Goal: Task Accomplishment & Management: Complete application form

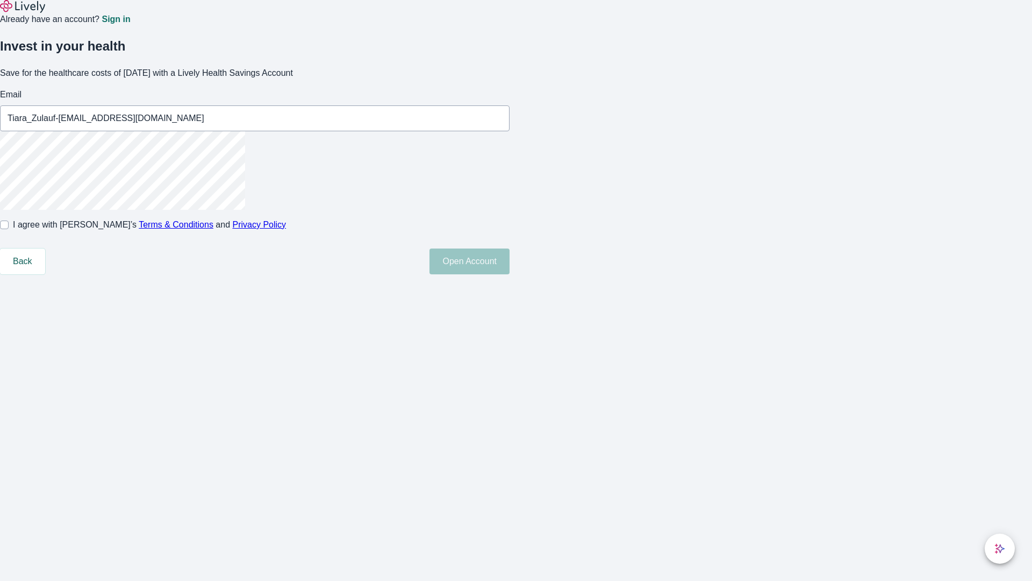
click at [9, 229] on input "I agree with Lively’s Terms & Conditions and Privacy Policy" at bounding box center [4, 224] width 9 height 9
checkbox input "true"
click at [510, 274] on button "Open Account" at bounding box center [470, 261] width 80 height 26
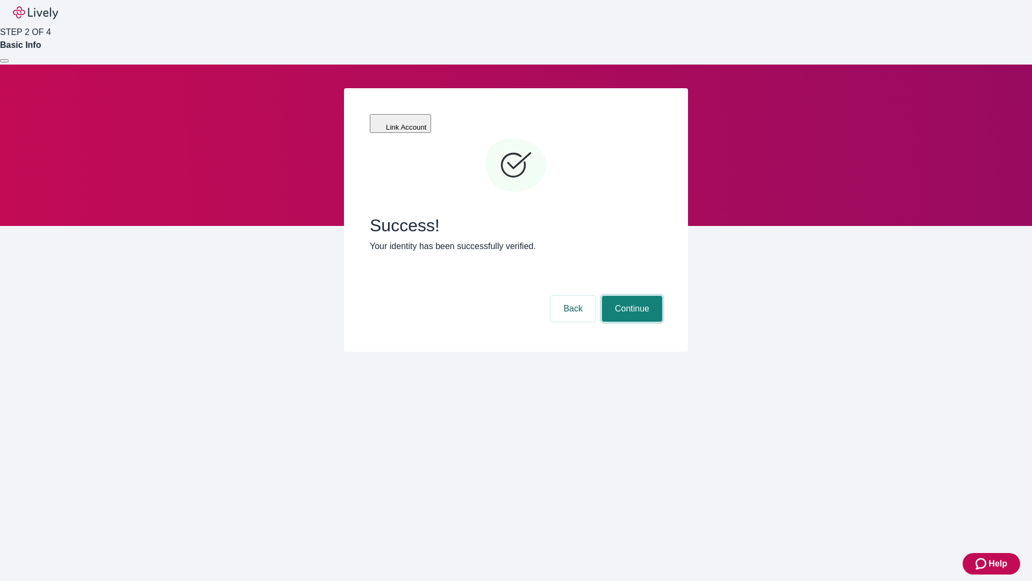
click at [631, 296] on button "Continue" at bounding box center [632, 309] width 60 height 26
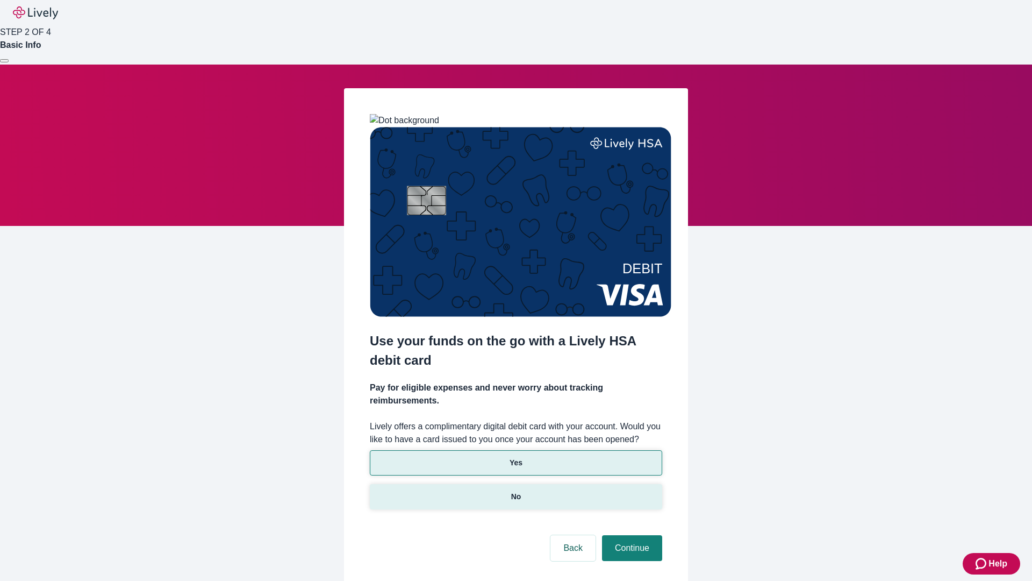
click at [516, 491] on p "No" at bounding box center [516, 496] width 10 height 11
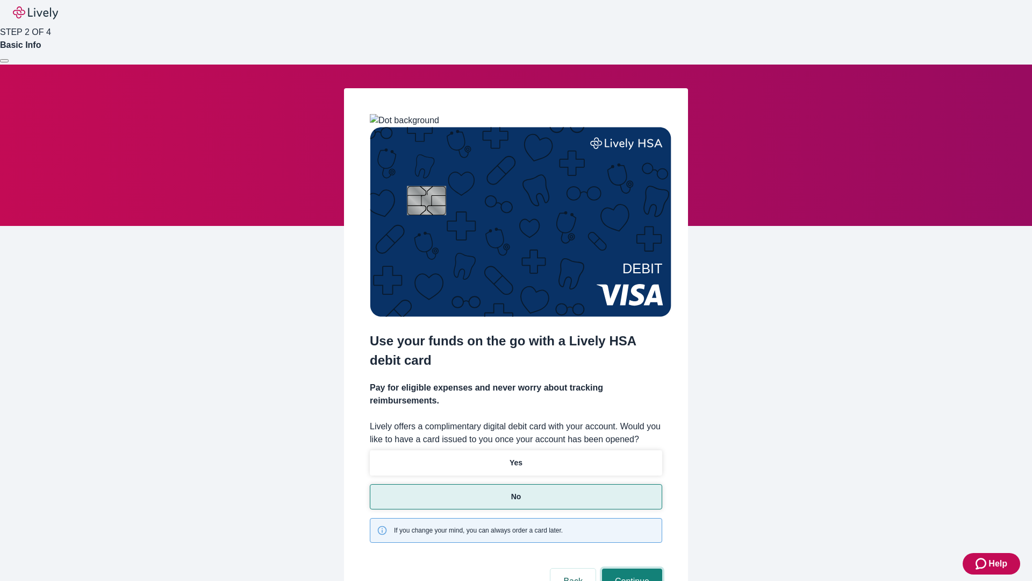
click at [631, 568] on button "Continue" at bounding box center [632, 581] width 60 height 26
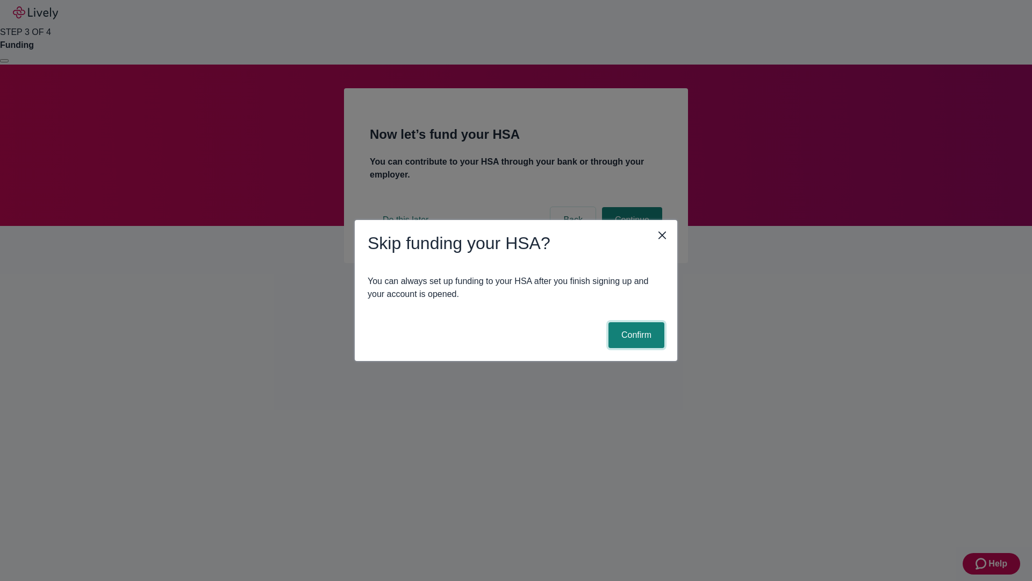
click at [635, 335] on button "Confirm" at bounding box center [637, 335] width 56 height 26
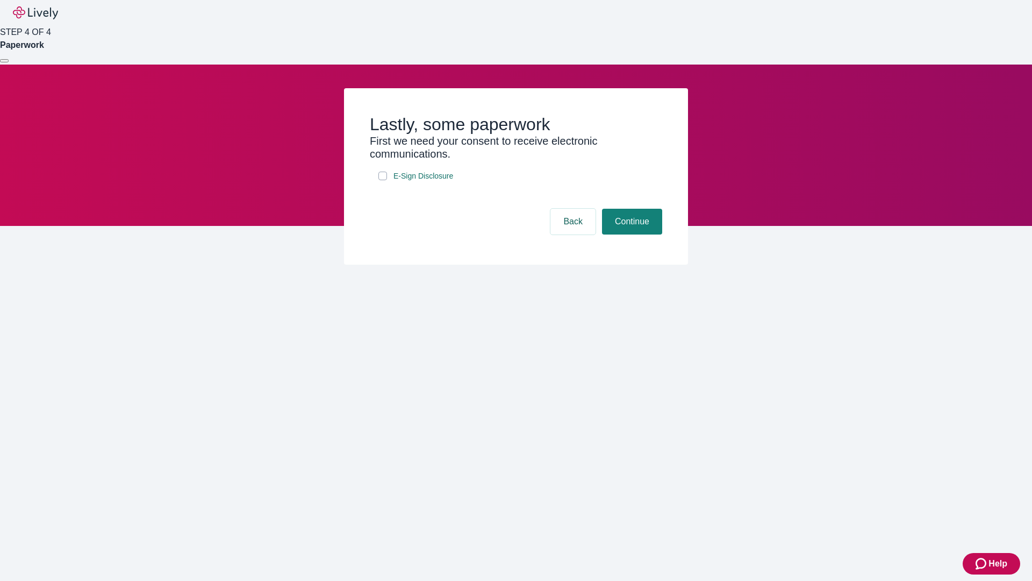
click at [383, 180] on input "E-Sign Disclosure" at bounding box center [382, 175] width 9 height 9
checkbox input "true"
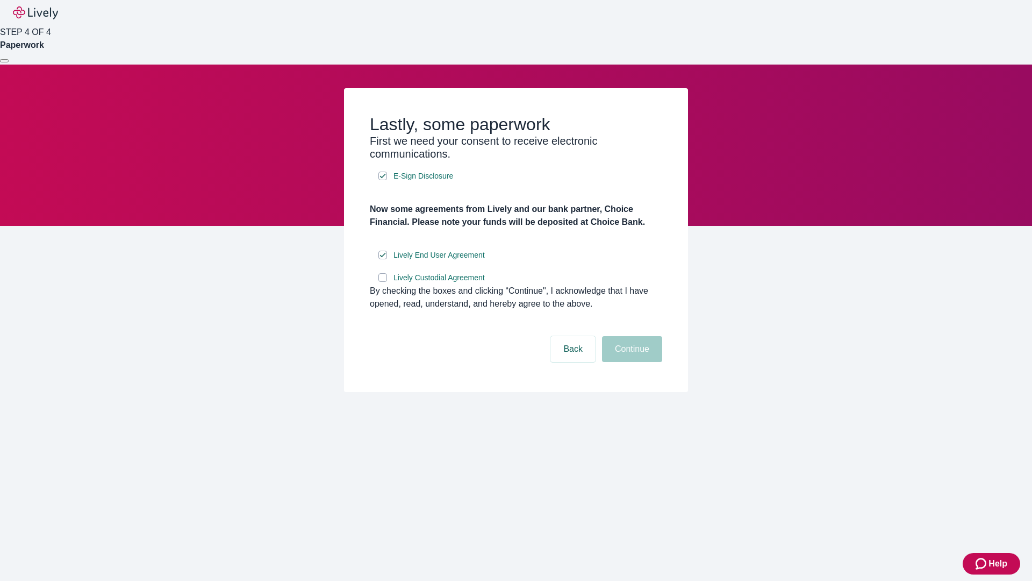
click at [383, 282] on input "Lively Custodial Agreement" at bounding box center [382, 277] width 9 height 9
checkbox input "true"
click at [631, 362] on button "Continue" at bounding box center [632, 349] width 60 height 26
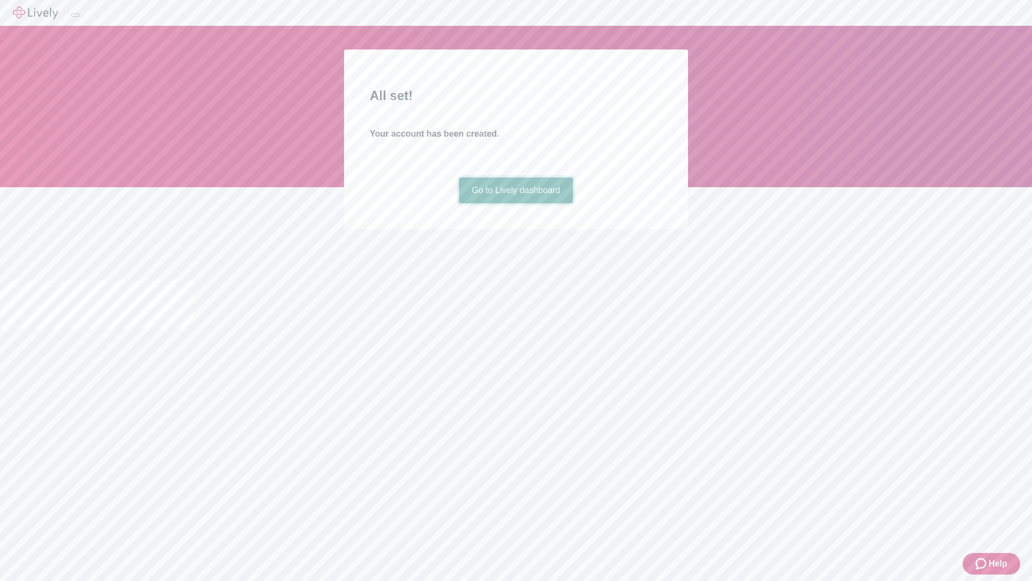
click at [516, 203] on link "Go to Lively dashboard" at bounding box center [516, 190] width 115 height 26
